Goal: Information Seeking & Learning: Check status

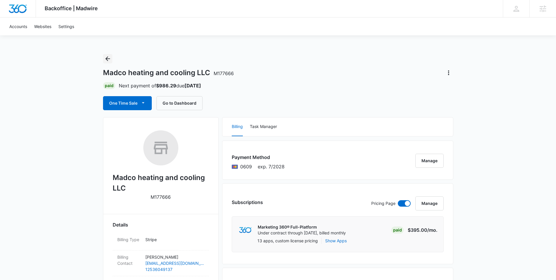
click at [108, 59] on icon "Back" at bounding box center [107, 58] width 5 height 5
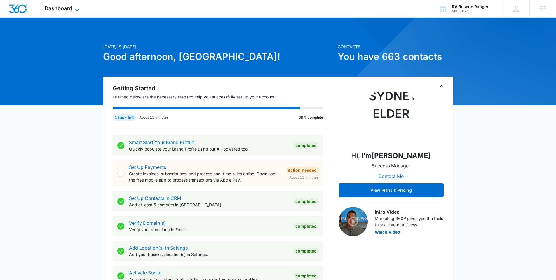
click at [69, 8] on span "Dashboard" at bounding box center [58, 8] width 27 height 6
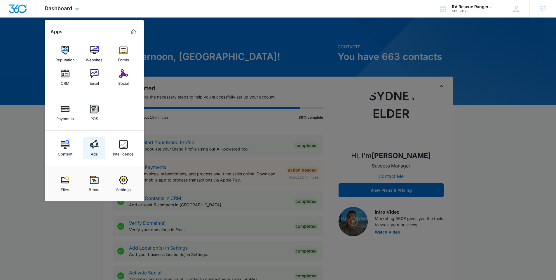
click at [93, 144] on img at bounding box center [94, 144] width 9 height 9
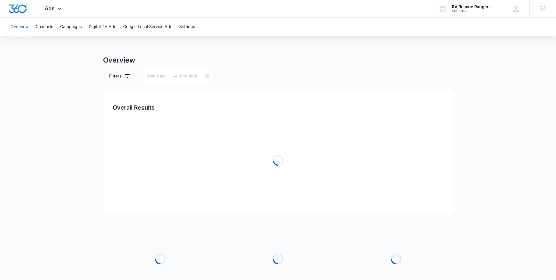
type input "09/05/2025"
type input "10/05/2025"
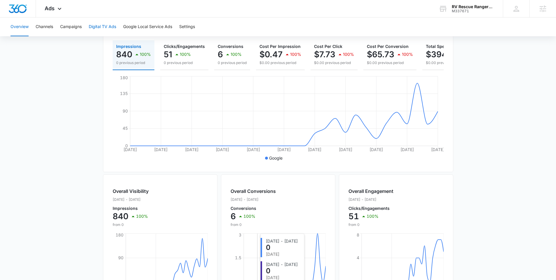
scroll to position [4, 0]
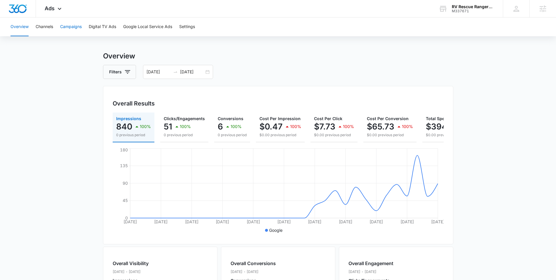
click at [71, 26] on button "Campaigns" at bounding box center [71, 27] width 22 height 19
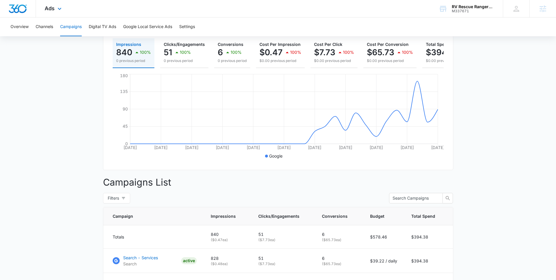
scroll to position [21, 0]
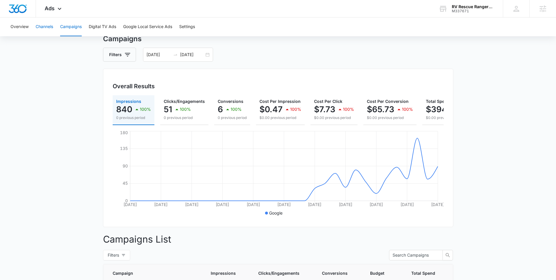
click at [44, 24] on button "Channels" at bounding box center [45, 27] width 18 height 19
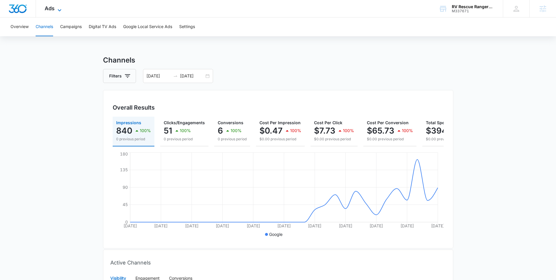
click at [62, 9] on icon at bounding box center [59, 10] width 7 height 7
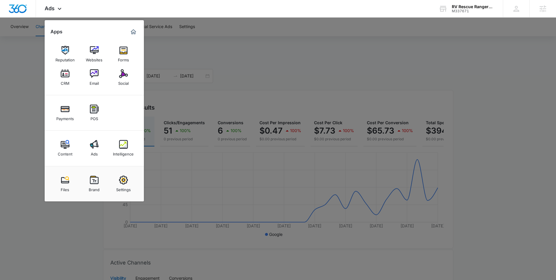
click at [239, 47] on div at bounding box center [278, 140] width 556 height 280
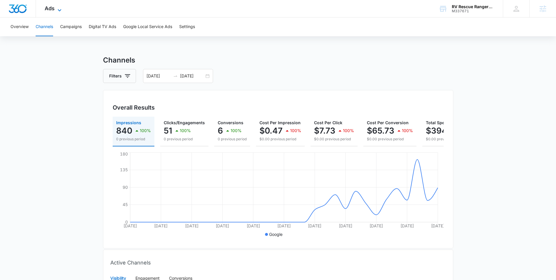
click at [51, 6] on span "Ads" at bounding box center [50, 8] width 10 height 6
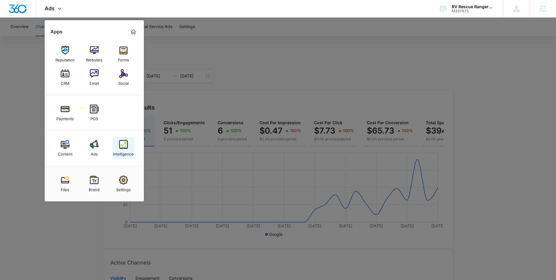
click at [123, 144] on img at bounding box center [123, 144] width 9 height 9
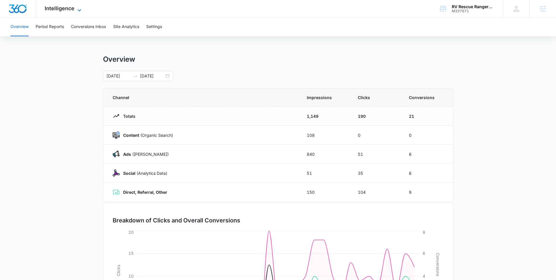
click at [70, 9] on span "Intelligence" at bounding box center [60, 8] width 30 height 6
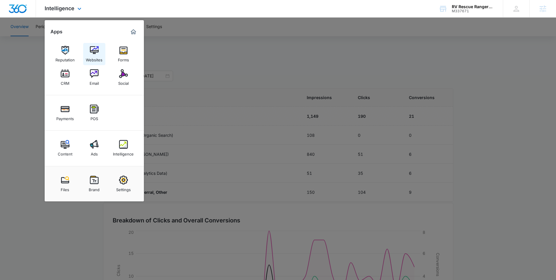
click at [96, 53] on img at bounding box center [94, 50] width 9 height 9
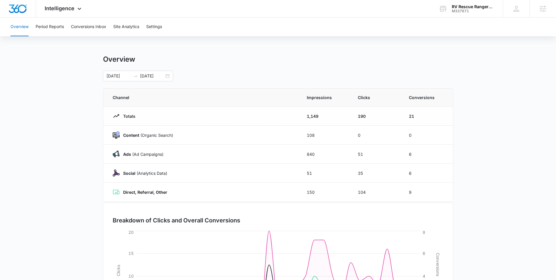
click at [142, 27] on div "Overview Period Reports Conversions Inbox Site Analytics Settings" at bounding box center [278, 27] width 542 height 19
click at [137, 27] on button "Site Analytics" at bounding box center [126, 27] width 26 height 19
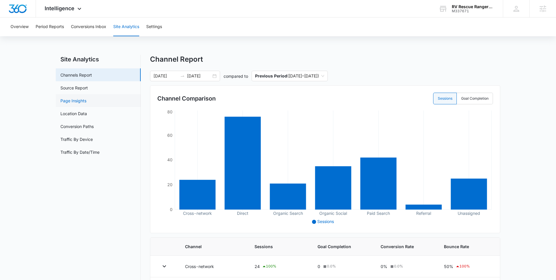
click at [81, 99] on link "Page Insights" at bounding box center [73, 100] width 26 height 6
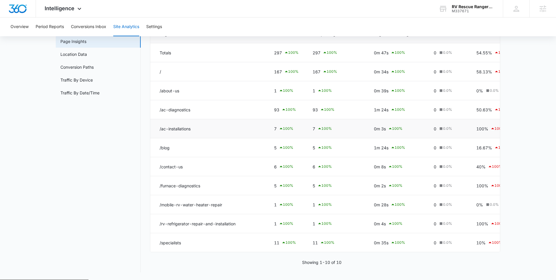
scroll to position [63, 0]
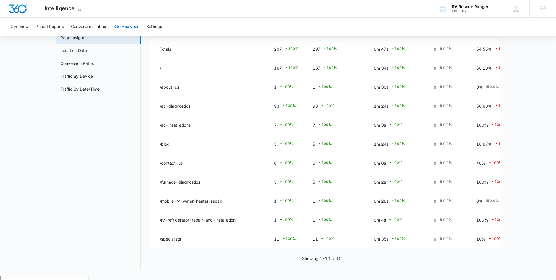
click at [64, 5] on span "Intelligence" at bounding box center [60, 8] width 30 height 6
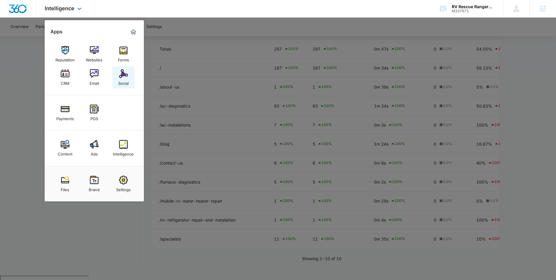
click at [121, 76] on img at bounding box center [123, 73] width 9 height 9
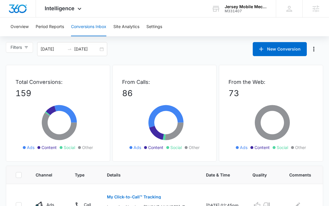
scroll to position [116, 0]
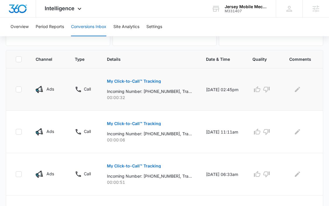
click at [130, 81] on p "My Click-to-Call™ Tracking" at bounding box center [134, 81] width 54 height 4
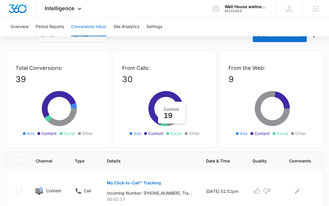
scroll to position [4, 0]
